Goal: Navigation & Orientation: Find specific page/section

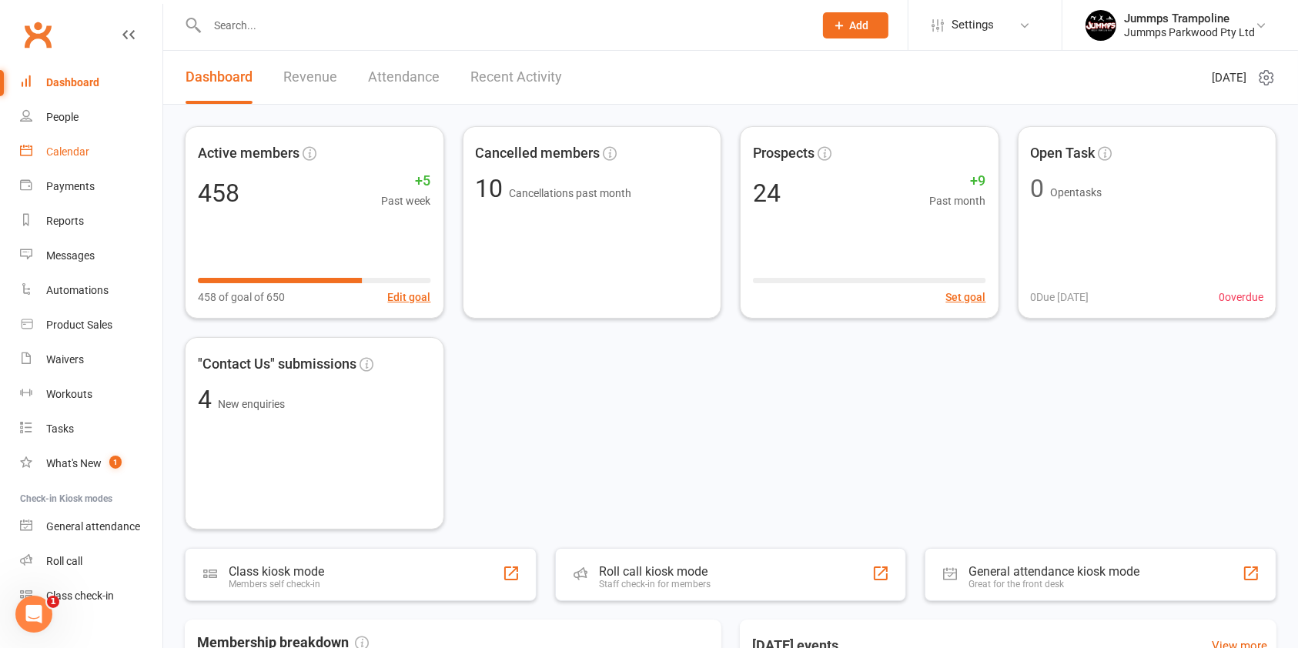
click at [84, 151] on div "Calendar" at bounding box center [67, 151] width 43 height 12
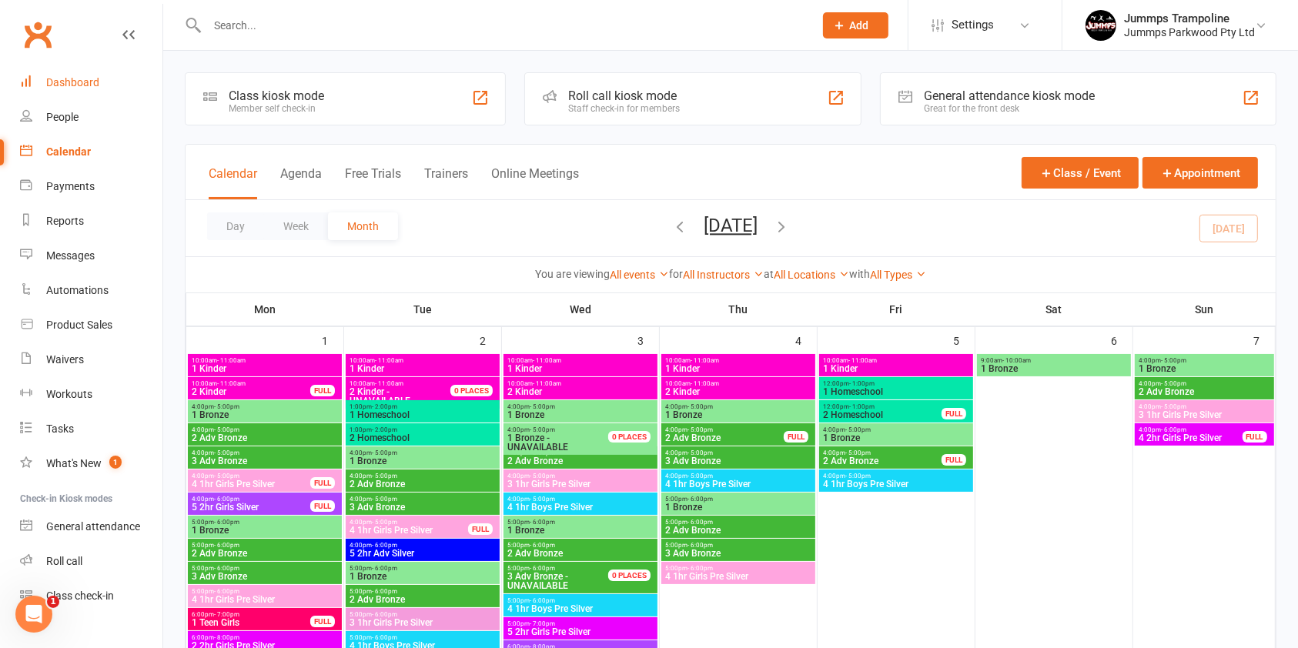
click at [71, 75] on link "Dashboard" at bounding box center [91, 82] width 142 height 35
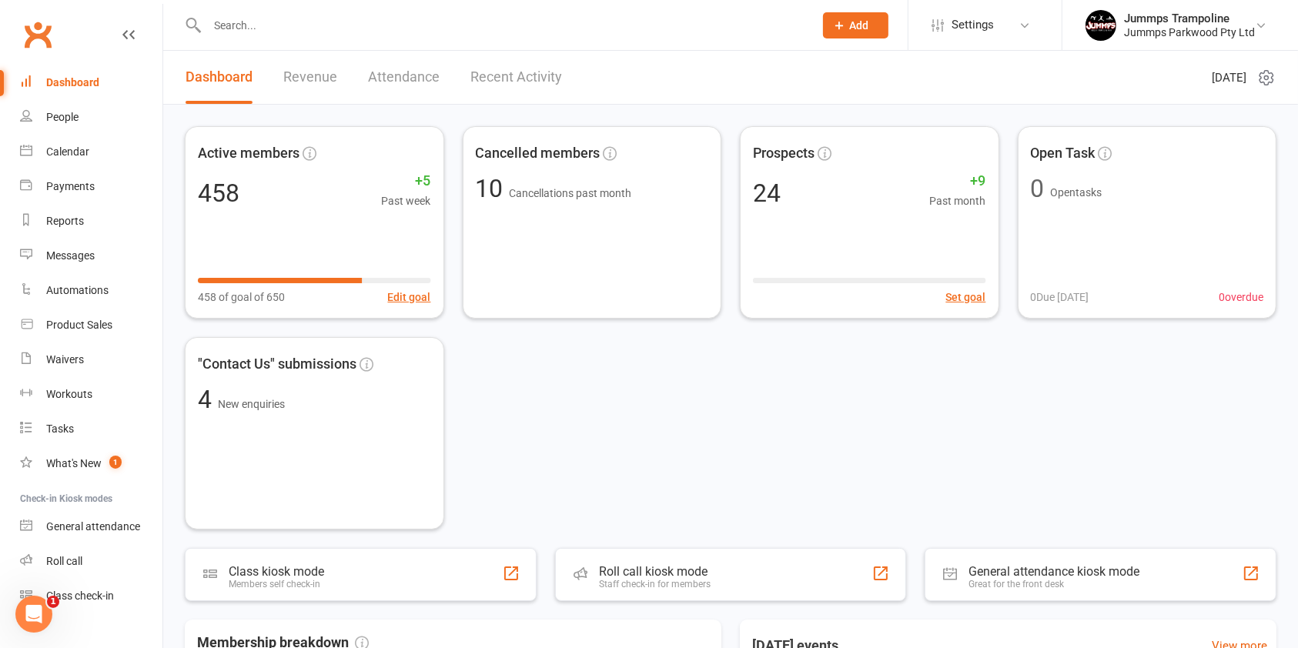
click at [504, 79] on link "Recent Activity" at bounding box center [516, 77] width 92 height 53
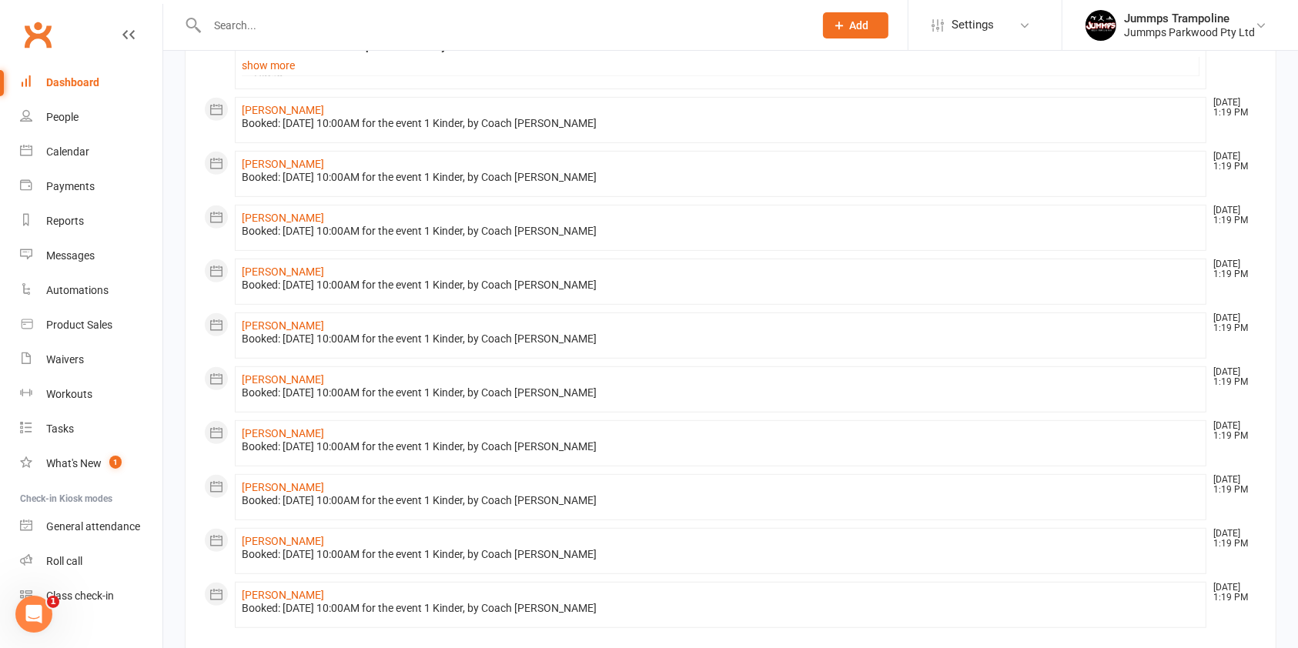
scroll to position [764, 0]
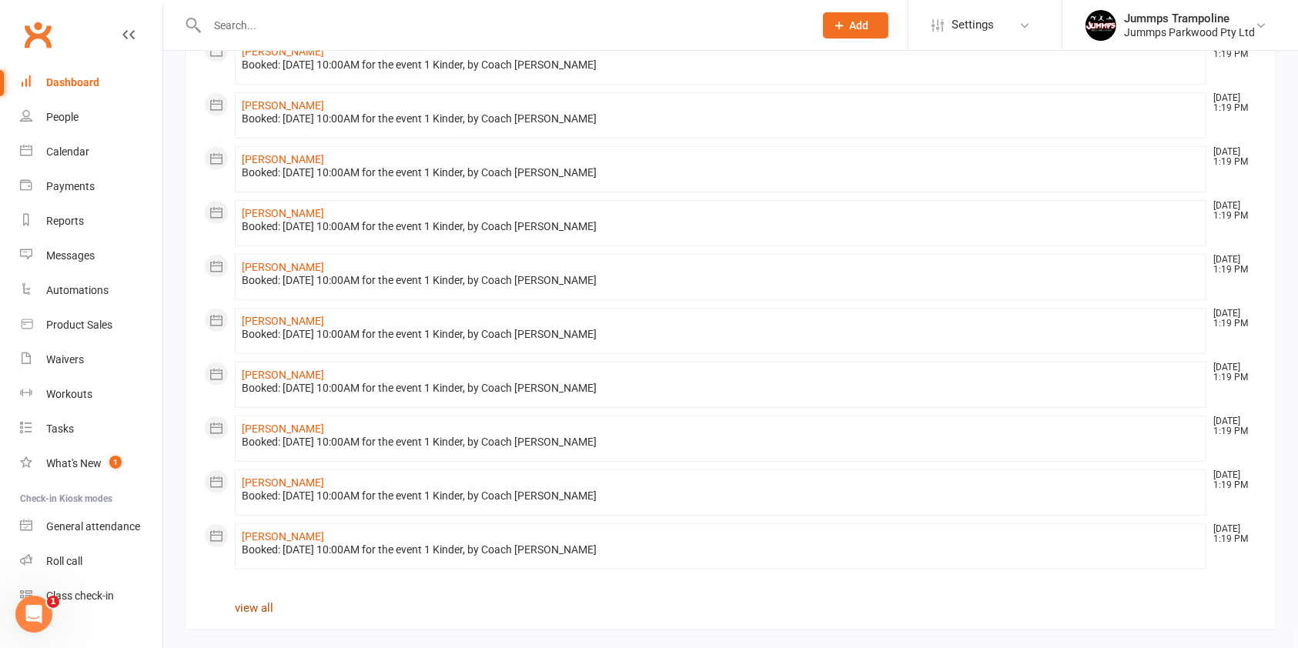
click at [258, 606] on link "view all" at bounding box center [254, 608] width 38 height 14
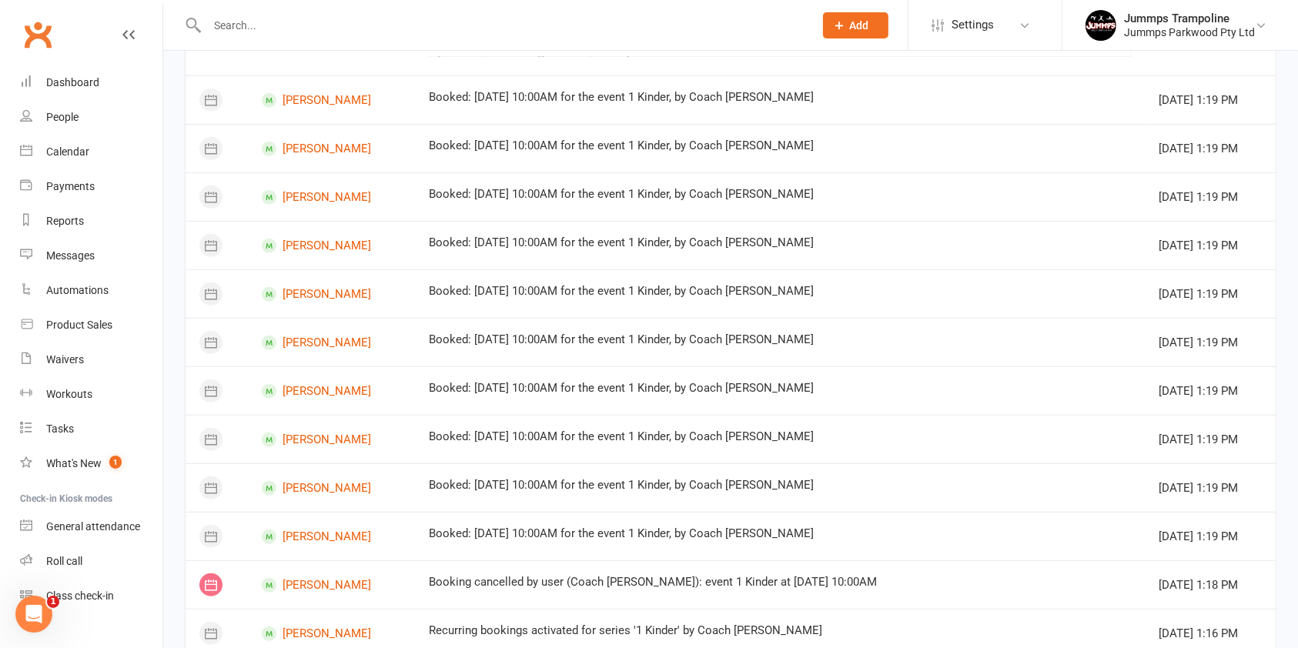
scroll to position [1121, 0]
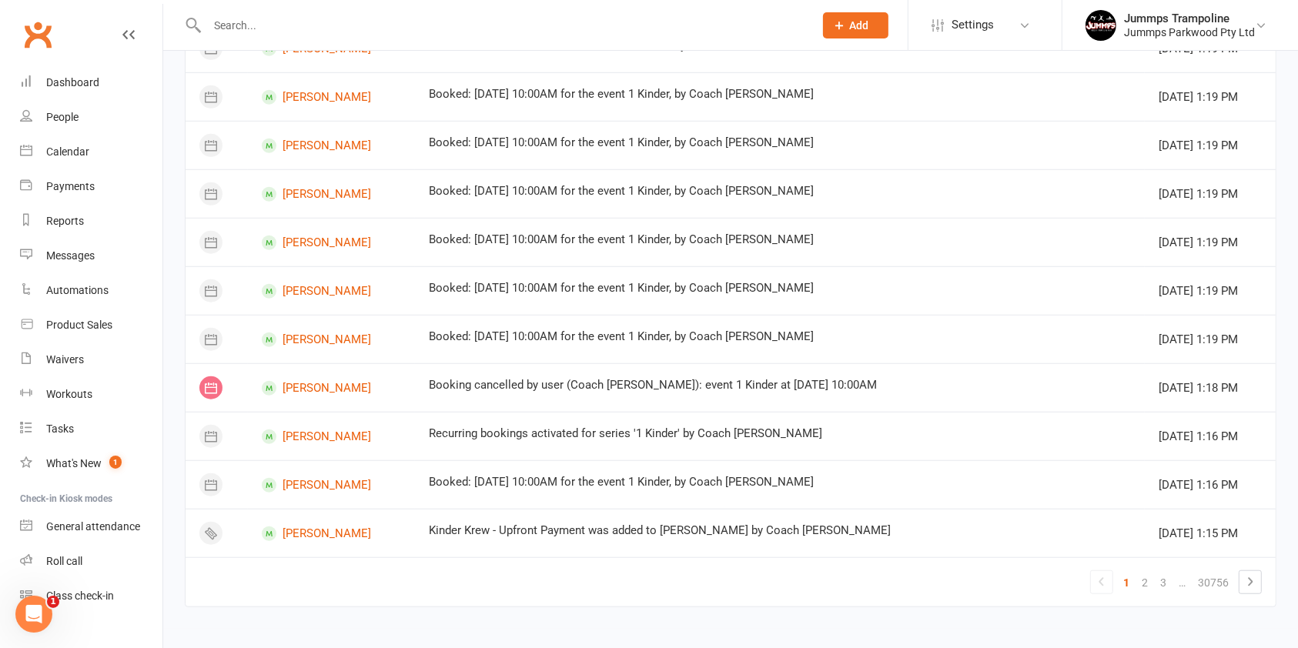
click at [845, 583] on link "2" at bounding box center [1144, 583] width 18 height 22
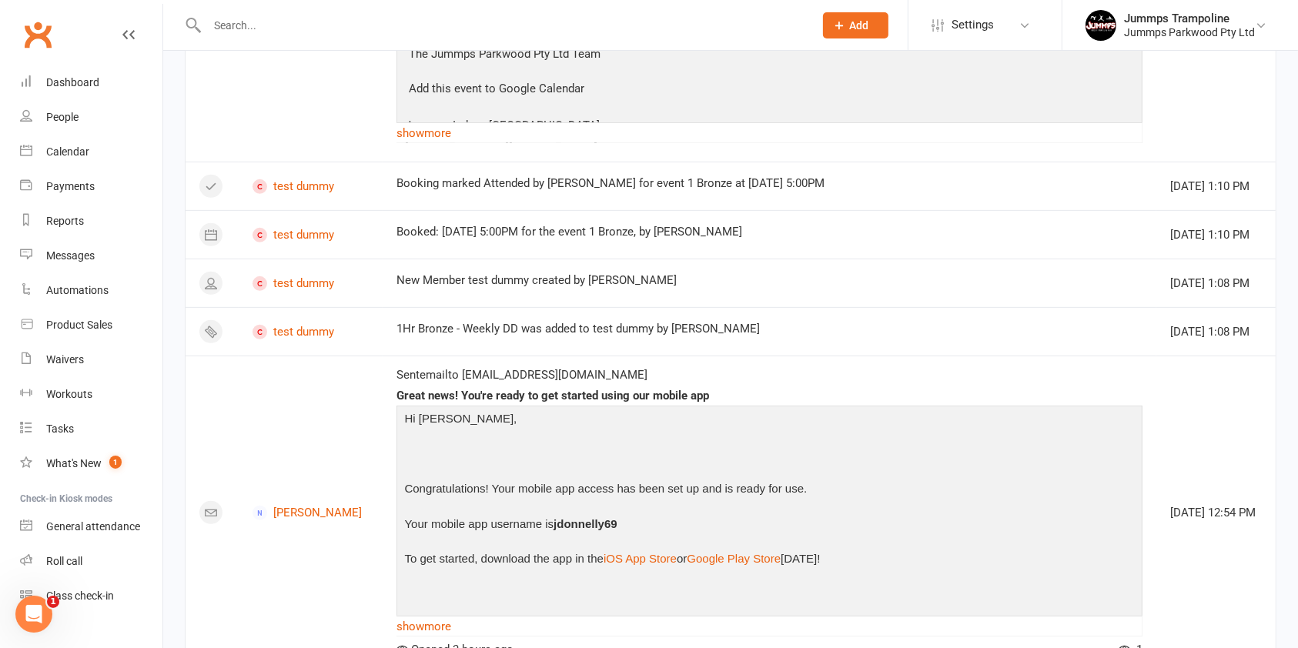
scroll to position [0, 0]
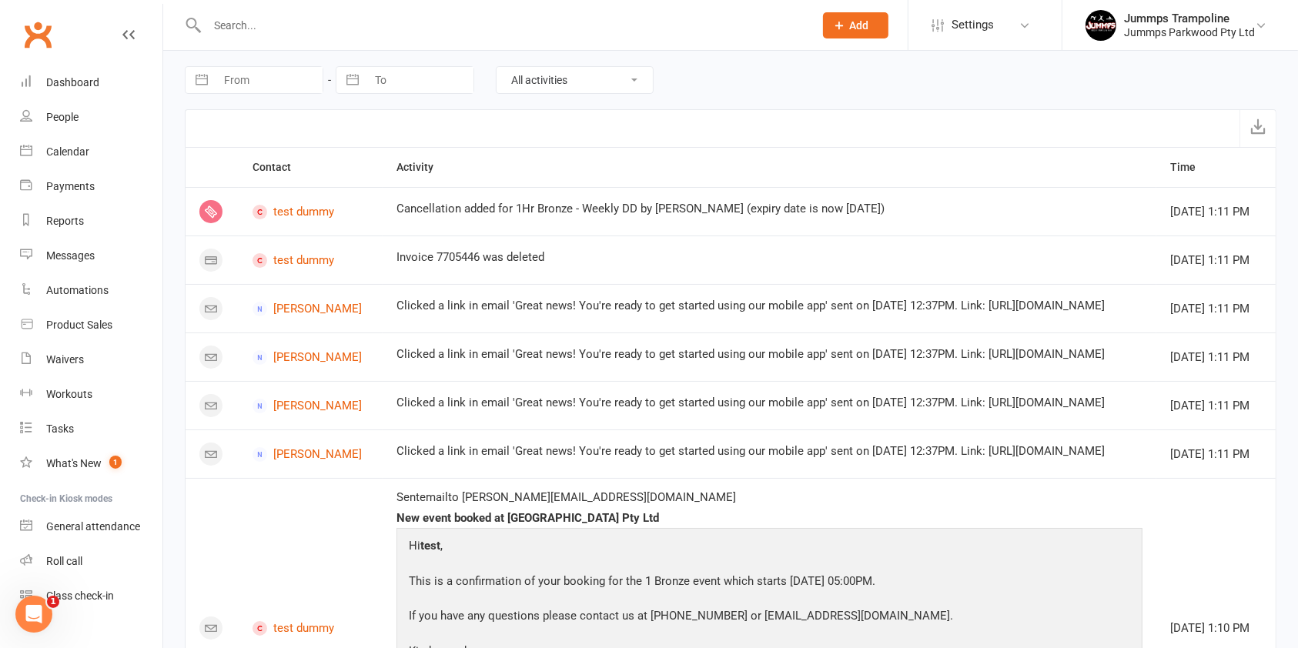
click at [571, 83] on select "All activities Bookings / Attendances Communications Notes Failed SMSes Grading…" at bounding box center [574, 80] width 156 height 26
select select "MembershipLogEntry"
click at [496, 67] on select "All activities Bookings / Attendances Communications Notes Failed SMSes Grading…" at bounding box center [574, 80] width 156 height 26
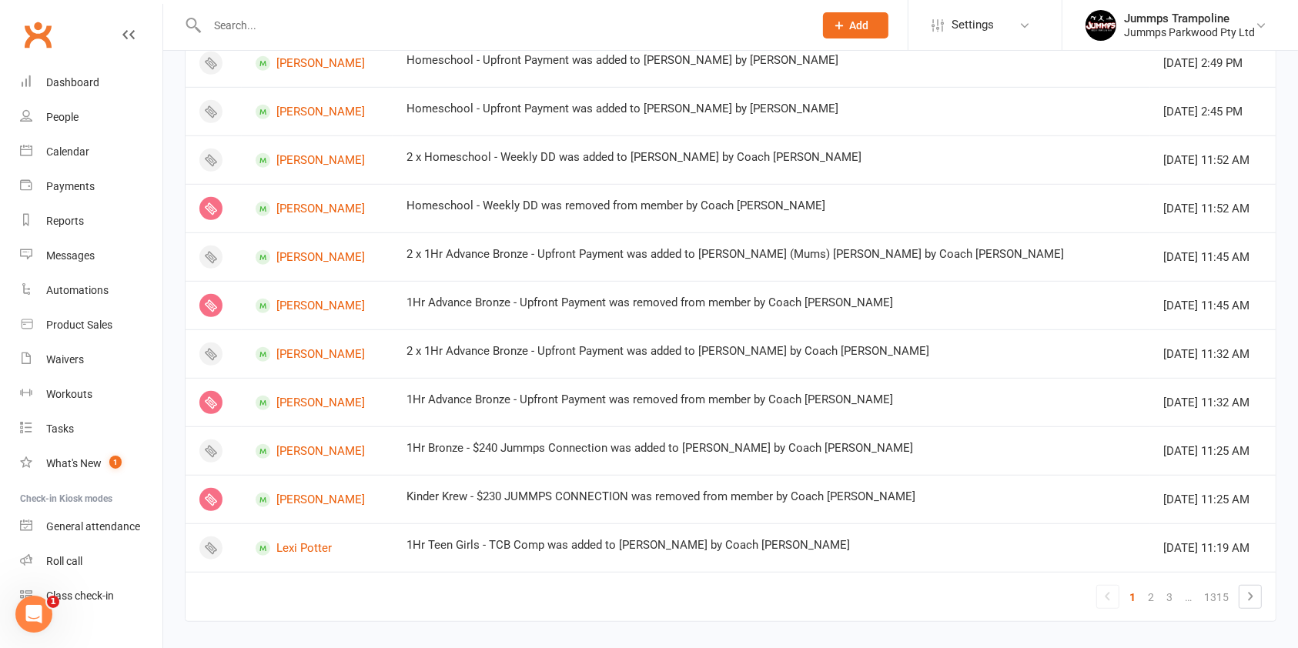
scroll to position [842, 0]
